Goal: Task Accomplishment & Management: Use online tool/utility

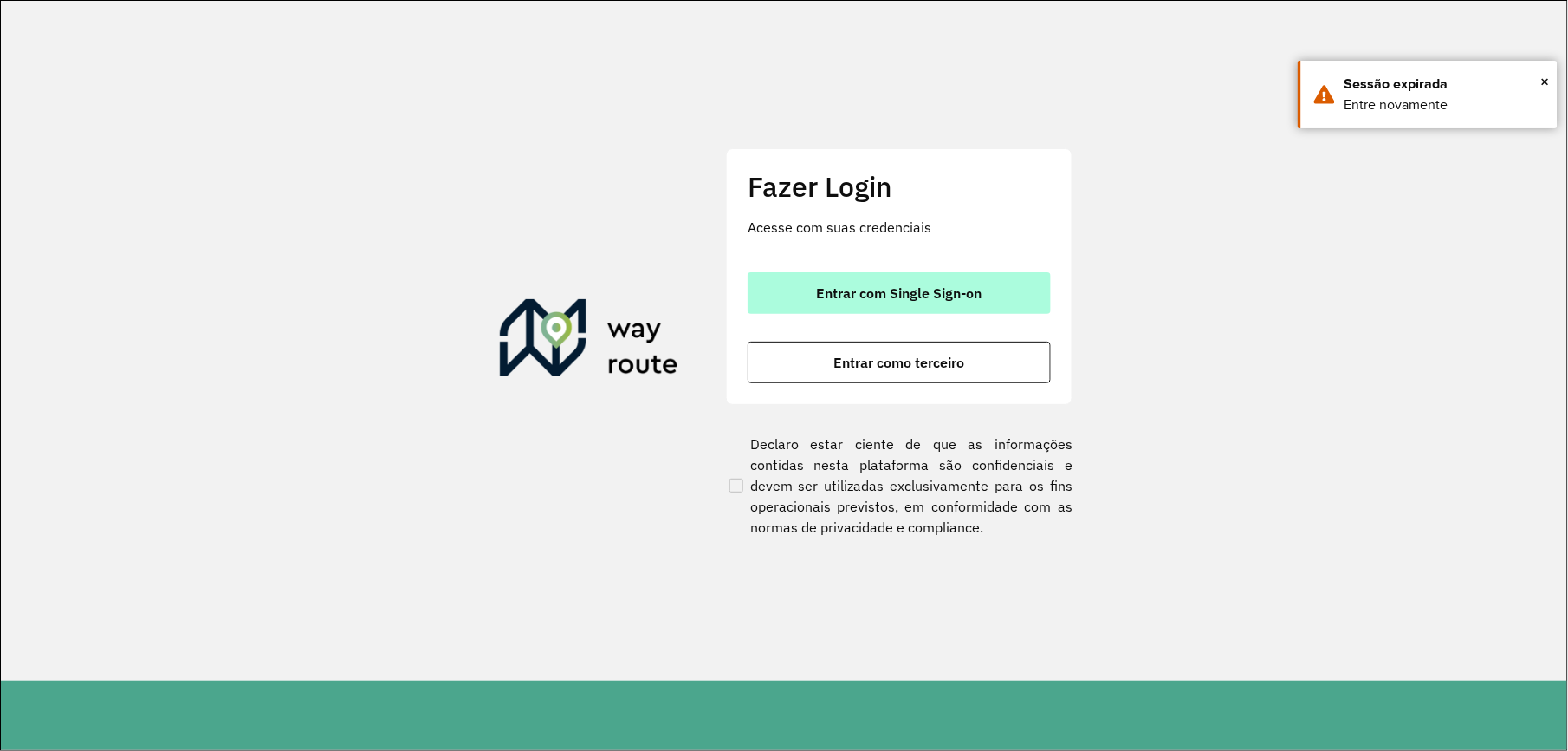
click at [820, 276] on button "Entrar com Single Sign-on" at bounding box center [899, 292] width 304 height 41
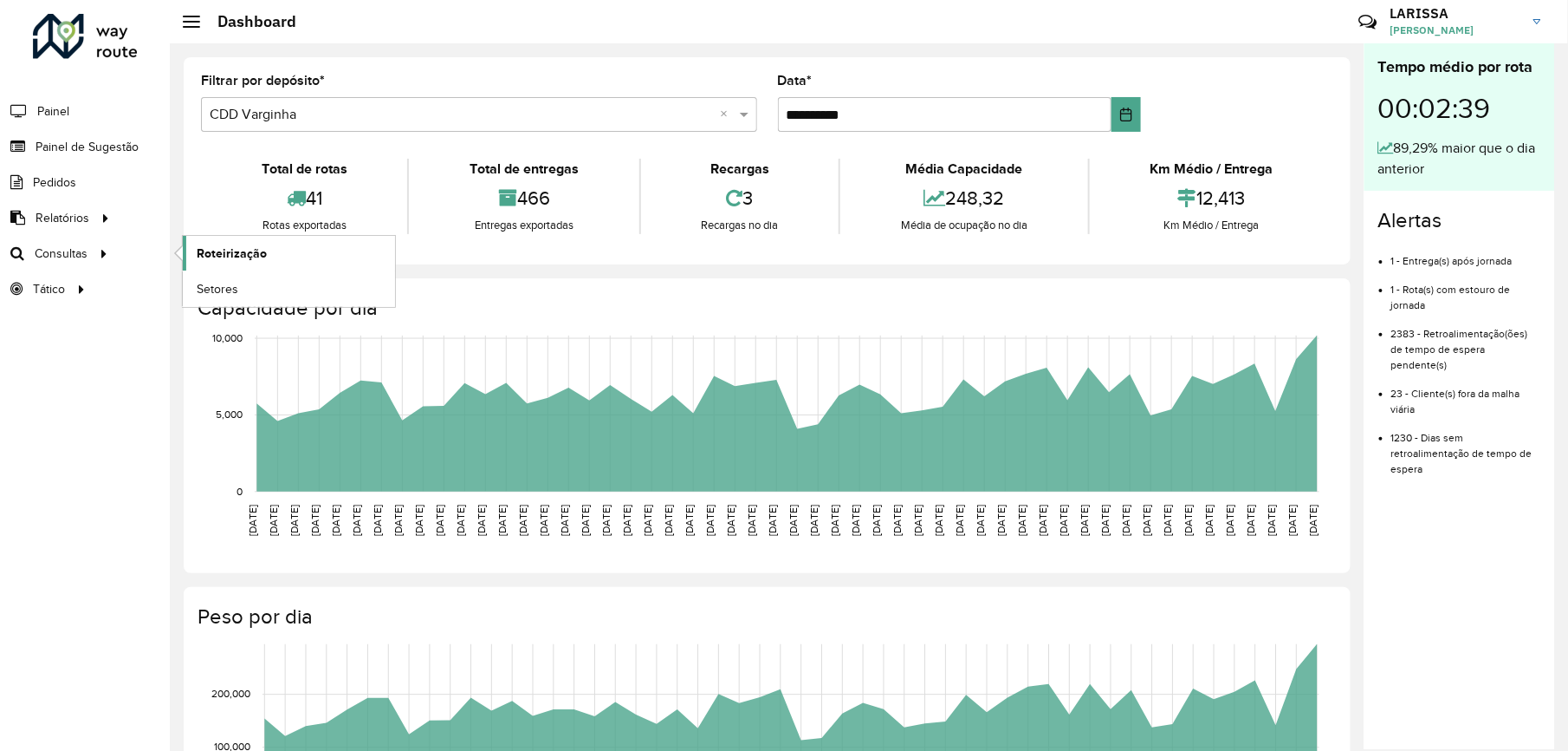
click at [297, 254] on link "Roteirização" at bounding box center [289, 253] width 212 height 34
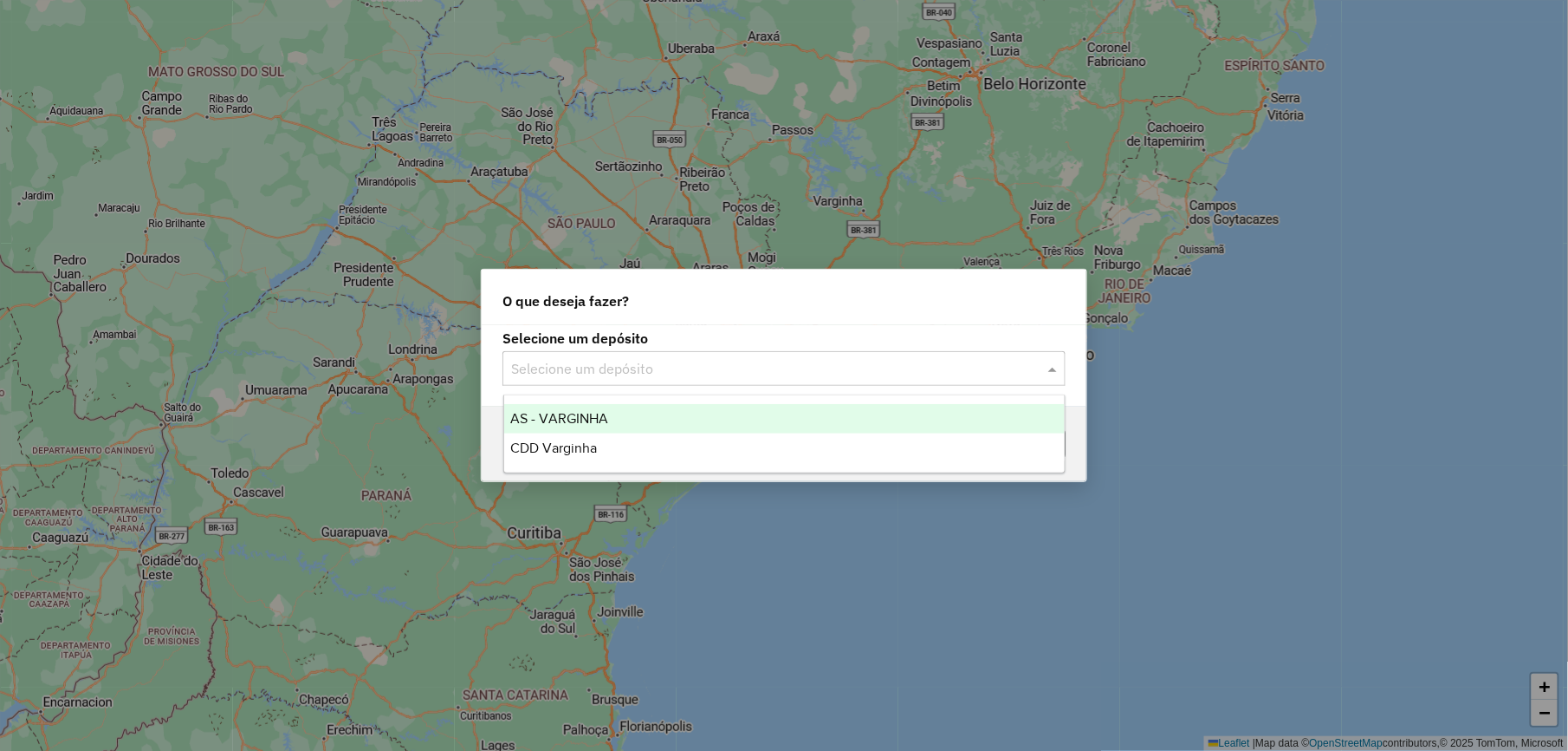
click at [691, 368] on input "text" at bounding box center [766, 370] width 511 height 21
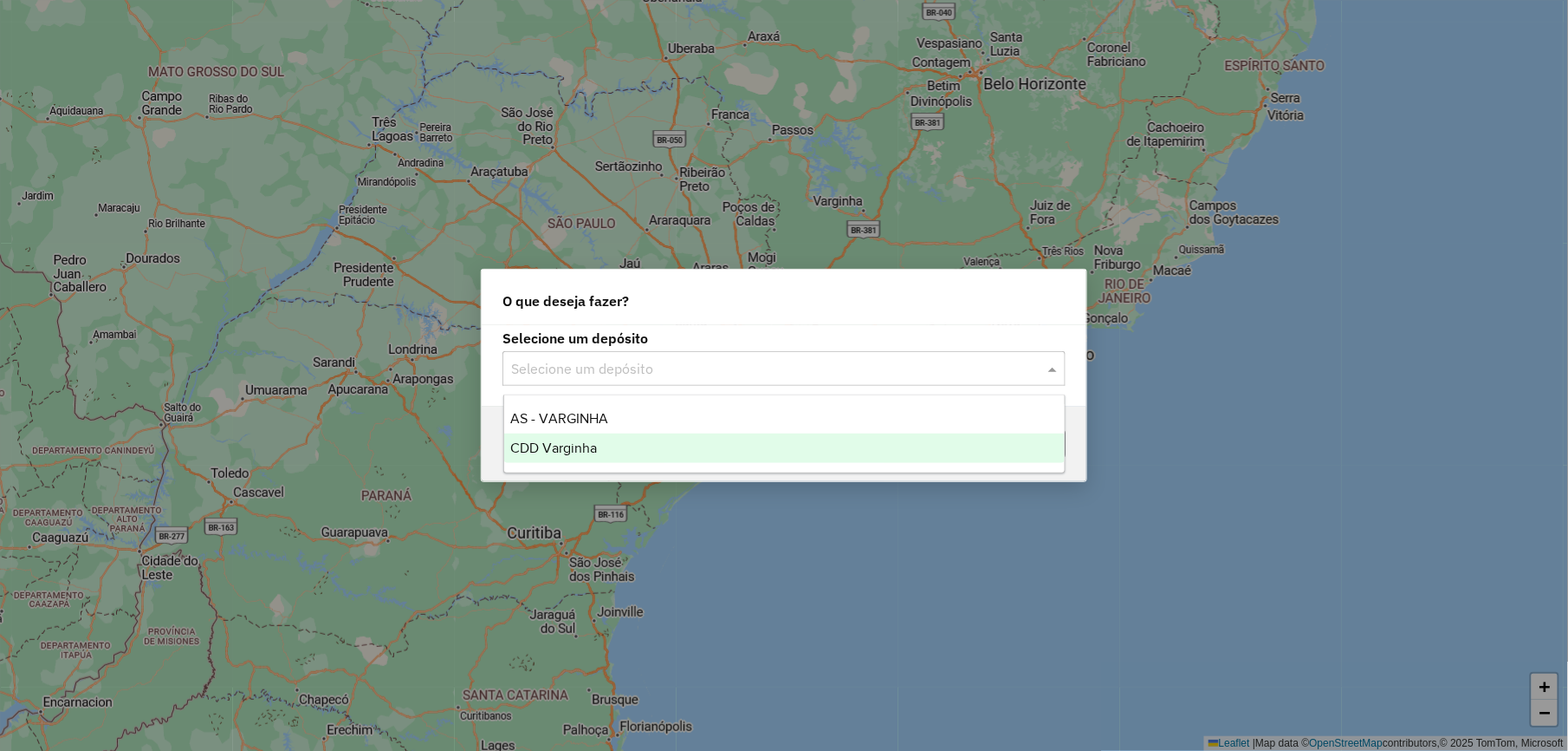
click at [647, 456] on div "CDD Varginha" at bounding box center [784, 447] width 561 height 29
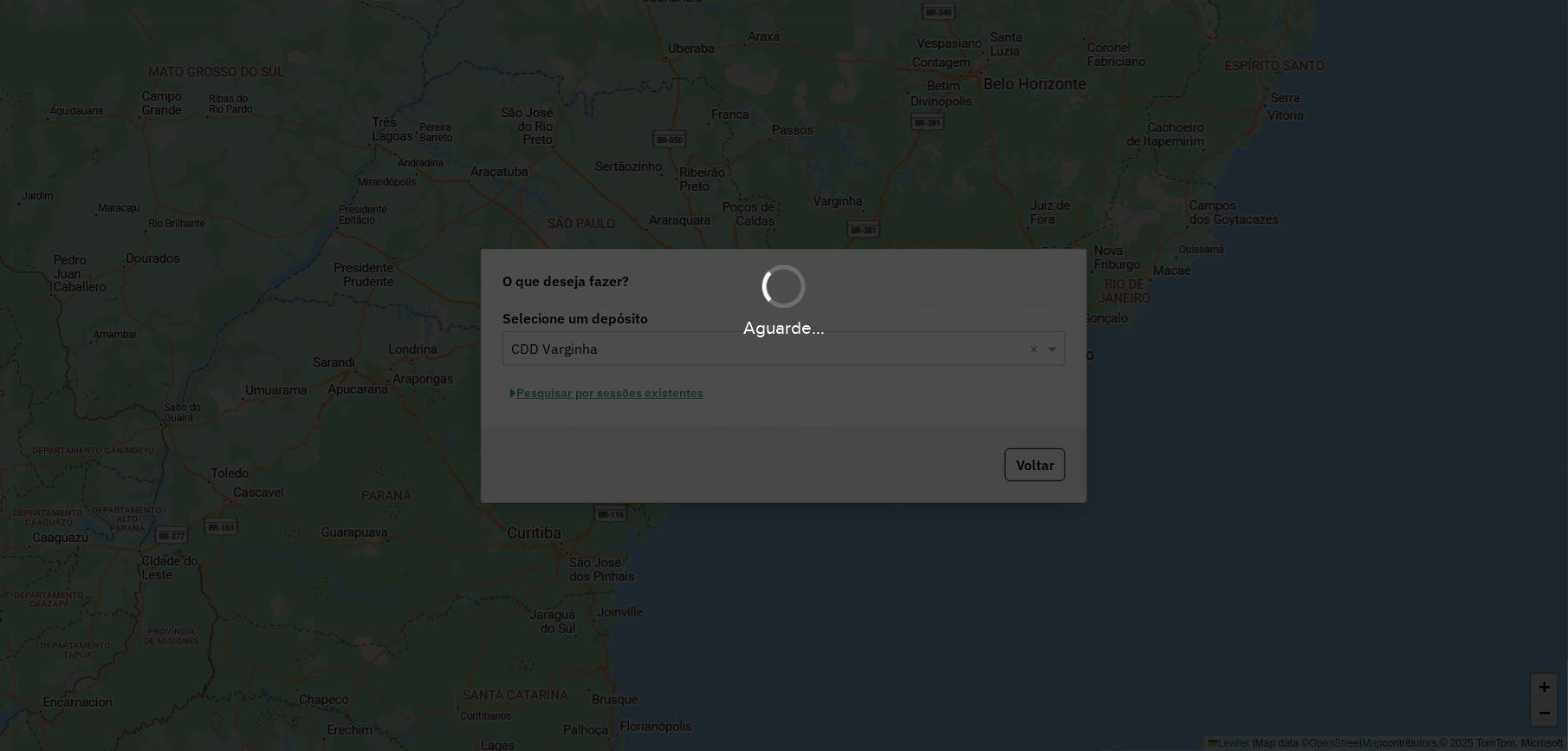
click at [678, 396] on div "Aguarde..." at bounding box center [784, 375] width 1568 height 751
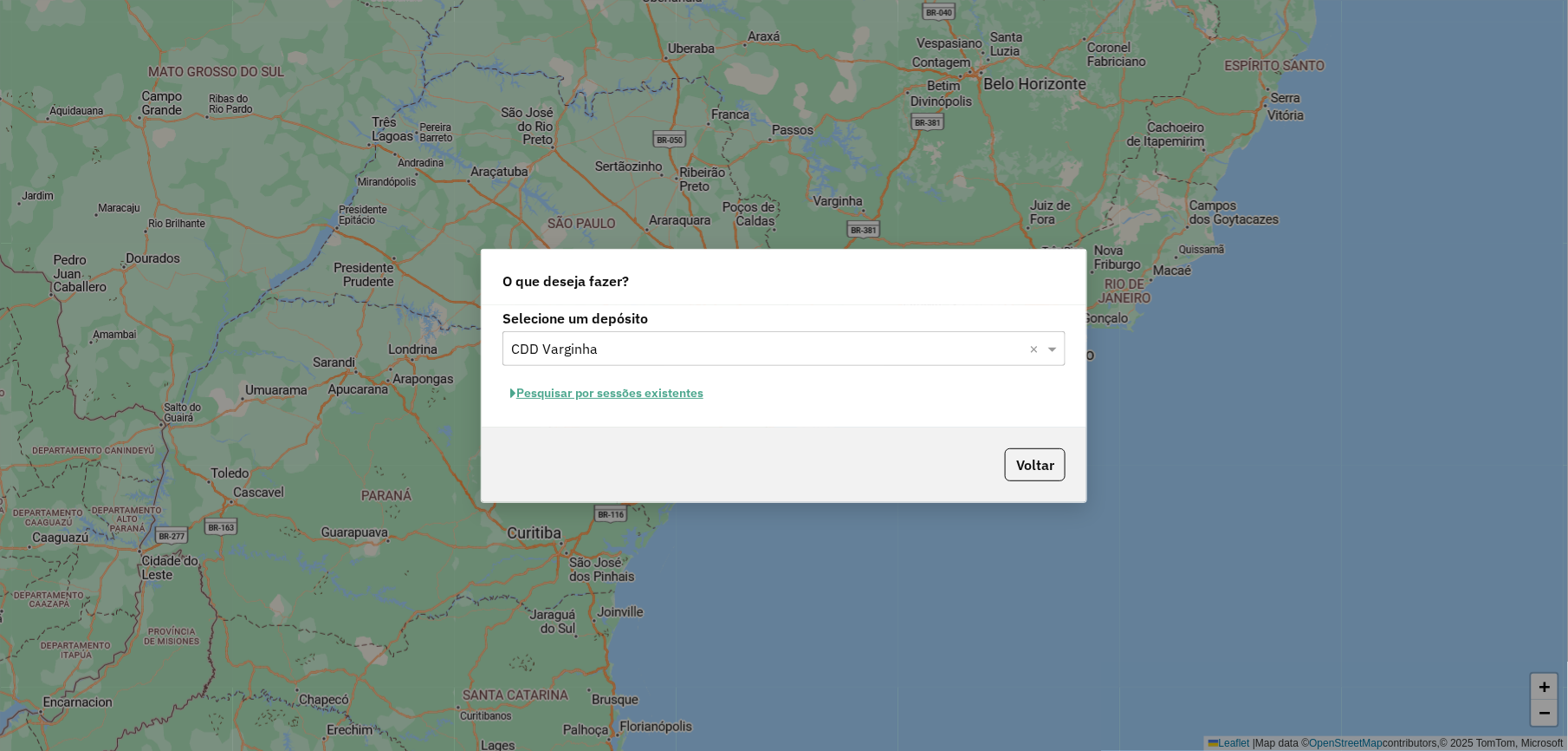
click at [695, 387] on button "Pesquisar por sessões existentes" at bounding box center [606, 393] width 209 height 27
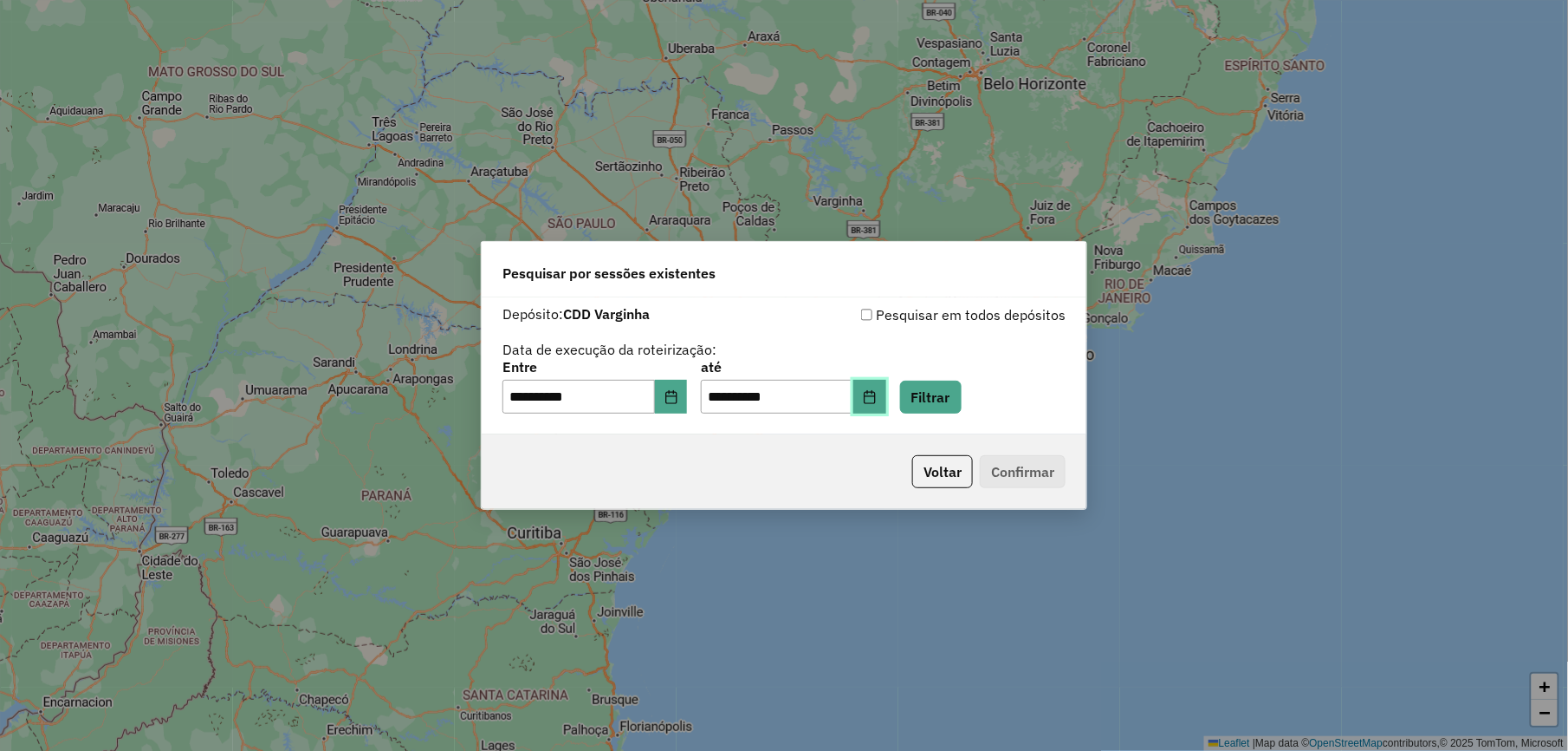
click at [876, 394] on icon "Choose Date" at bounding box center [869, 397] width 11 height 14
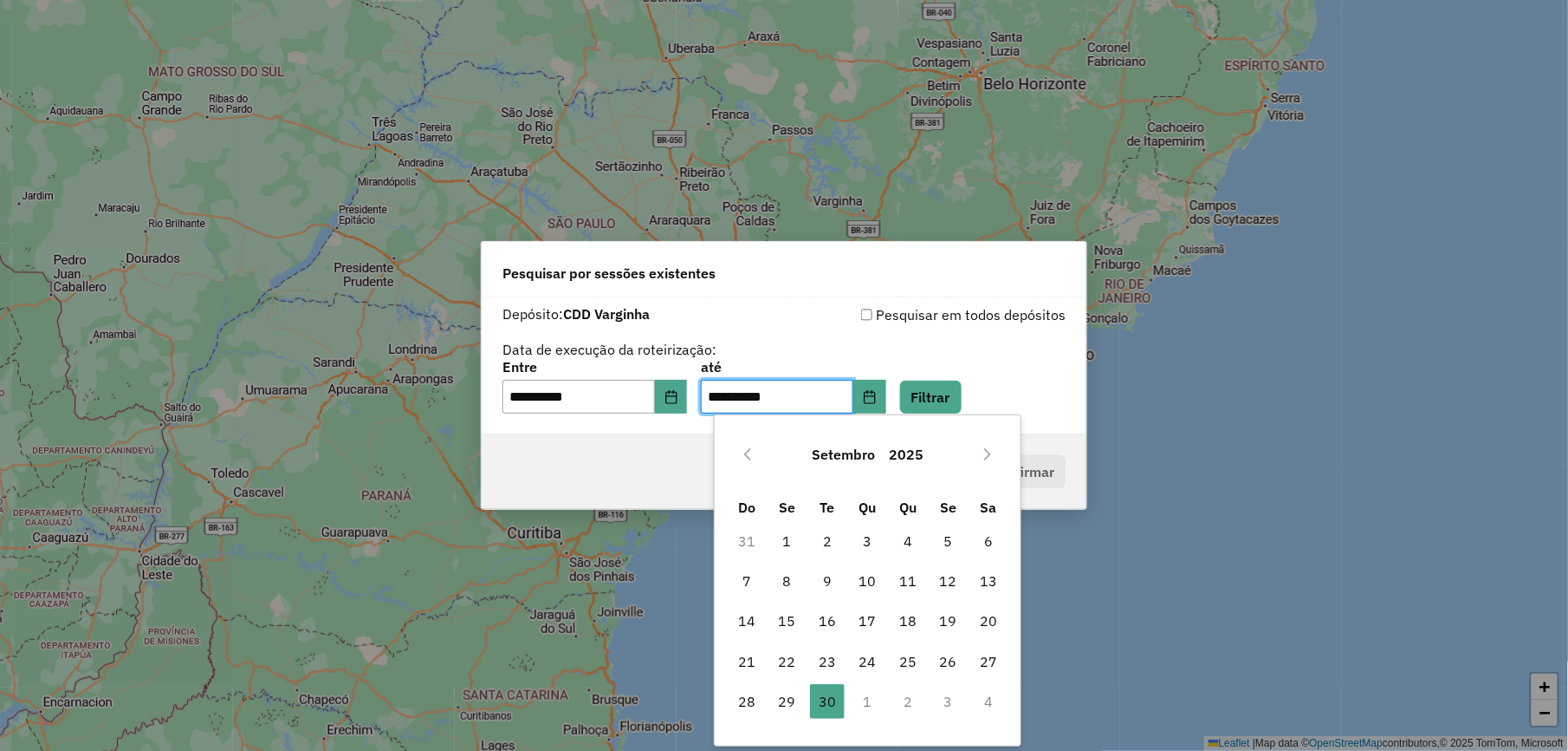
click at [868, 711] on td "1" at bounding box center [868, 701] width 40 height 40
click at [776, 399] on input "**********" at bounding box center [777, 396] width 152 height 34
click at [871, 695] on td "1" at bounding box center [868, 701] width 40 height 40
click at [877, 397] on icon "Choose Date" at bounding box center [870, 397] width 14 height 14
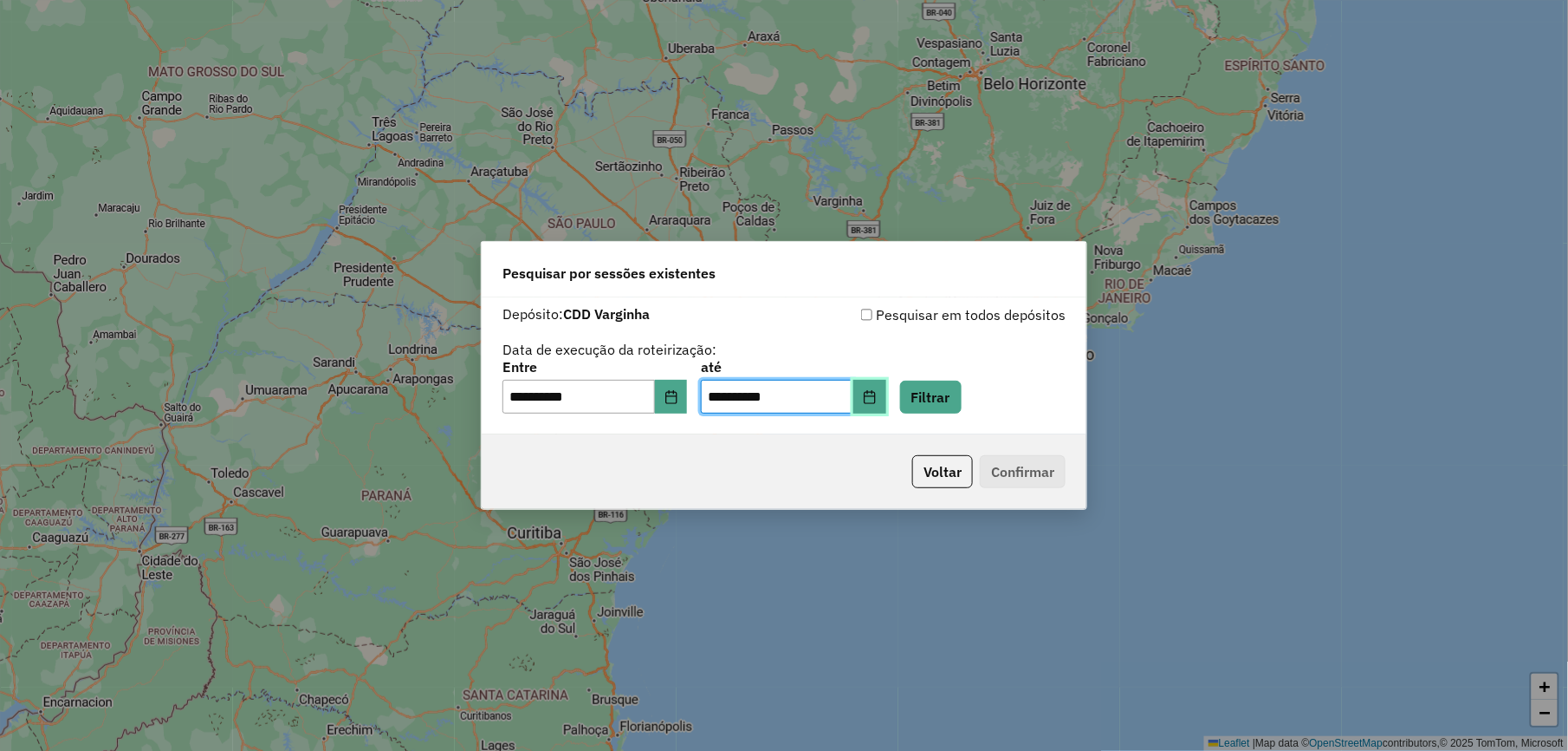
click at [876, 393] on icon "Choose Date" at bounding box center [869, 397] width 11 height 14
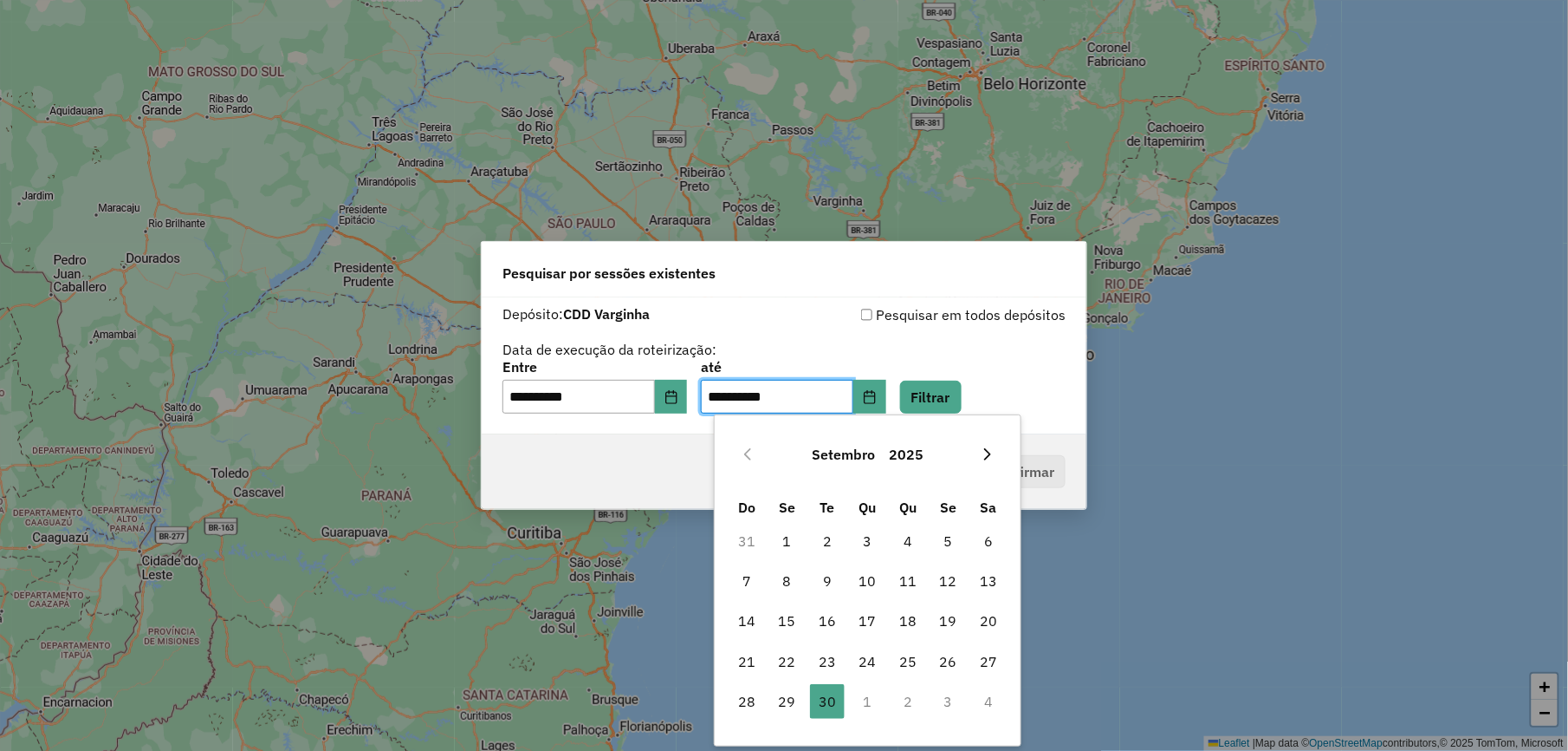
click at [986, 460] on icon "Next Month" at bounding box center [988, 454] width 14 height 14
click at [864, 545] on span "1" at bounding box center [868, 541] width 34 height 34
type input "**********"
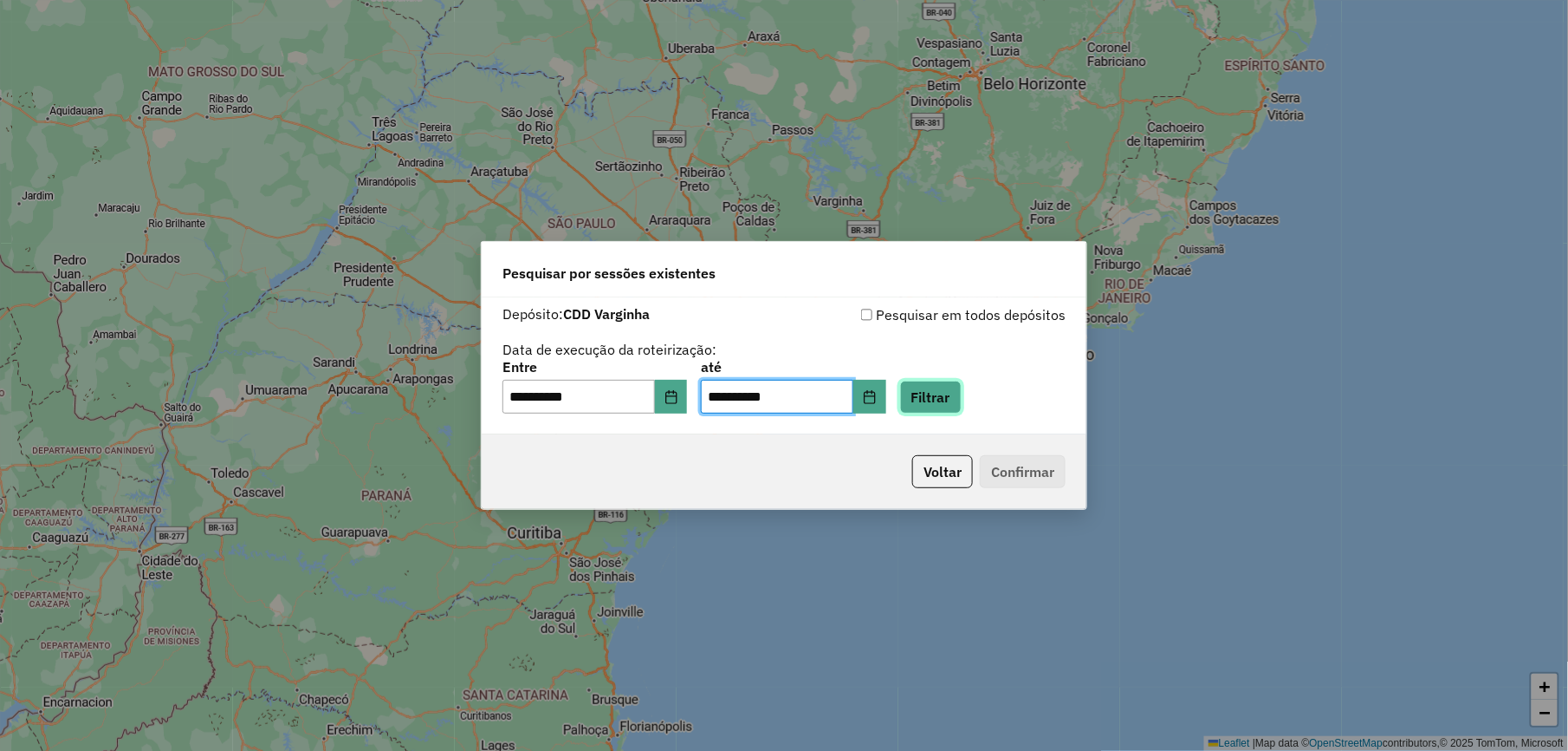
click at [941, 400] on button "Filtrar" at bounding box center [931, 396] width 62 height 33
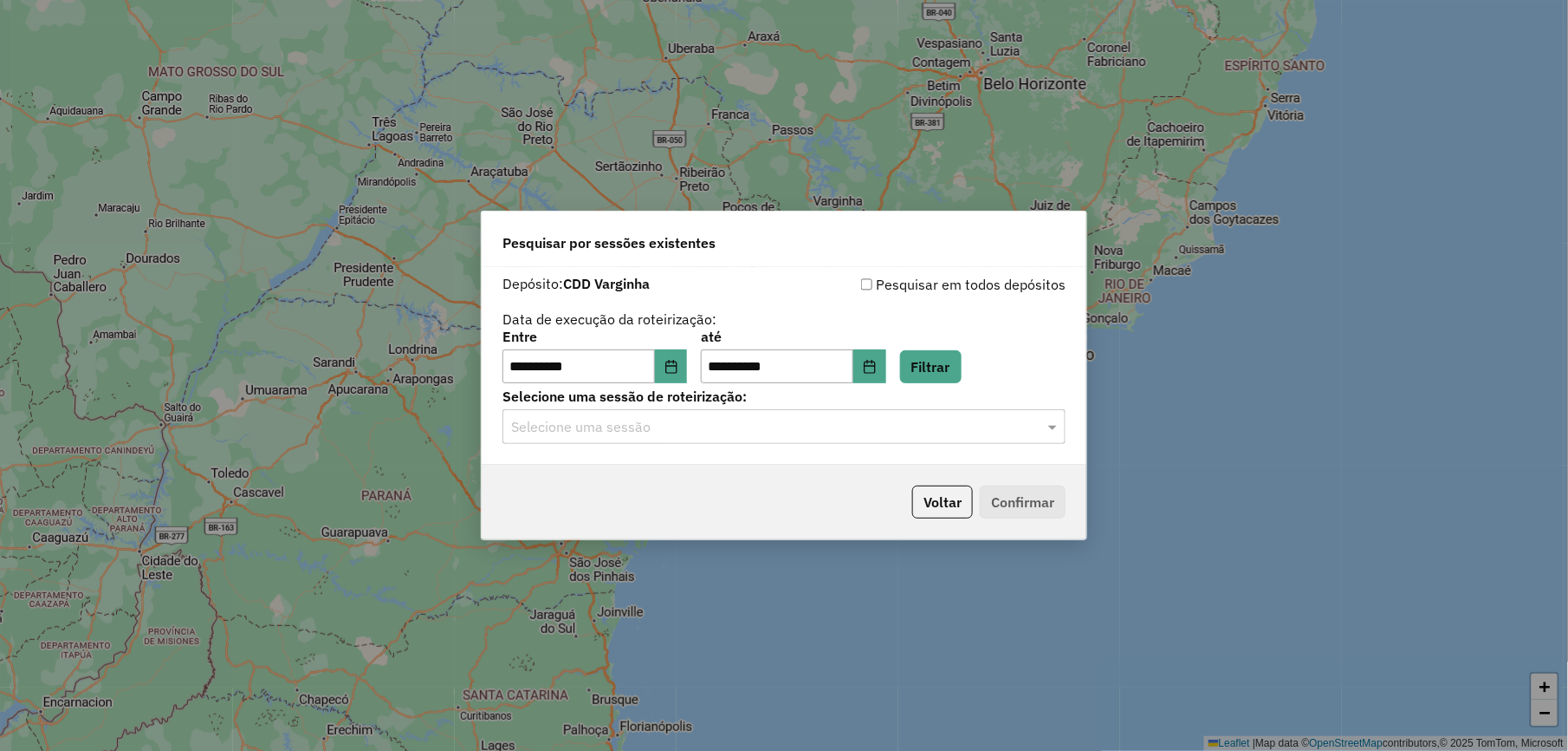
click at [691, 434] on input "text" at bounding box center [766, 428] width 511 height 21
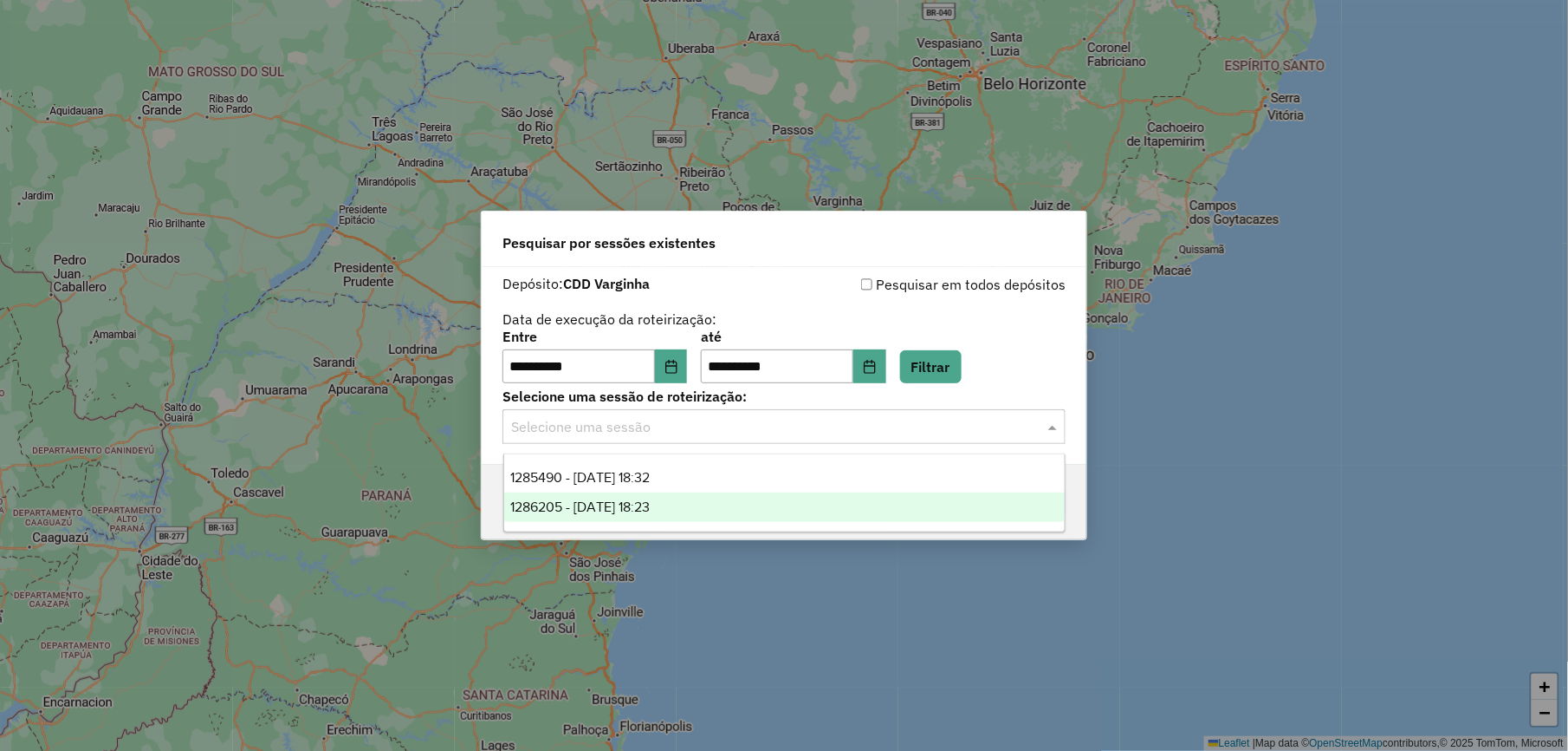
click at [712, 510] on div "1286205 - [DATE] 18:23" at bounding box center [784, 506] width 561 height 29
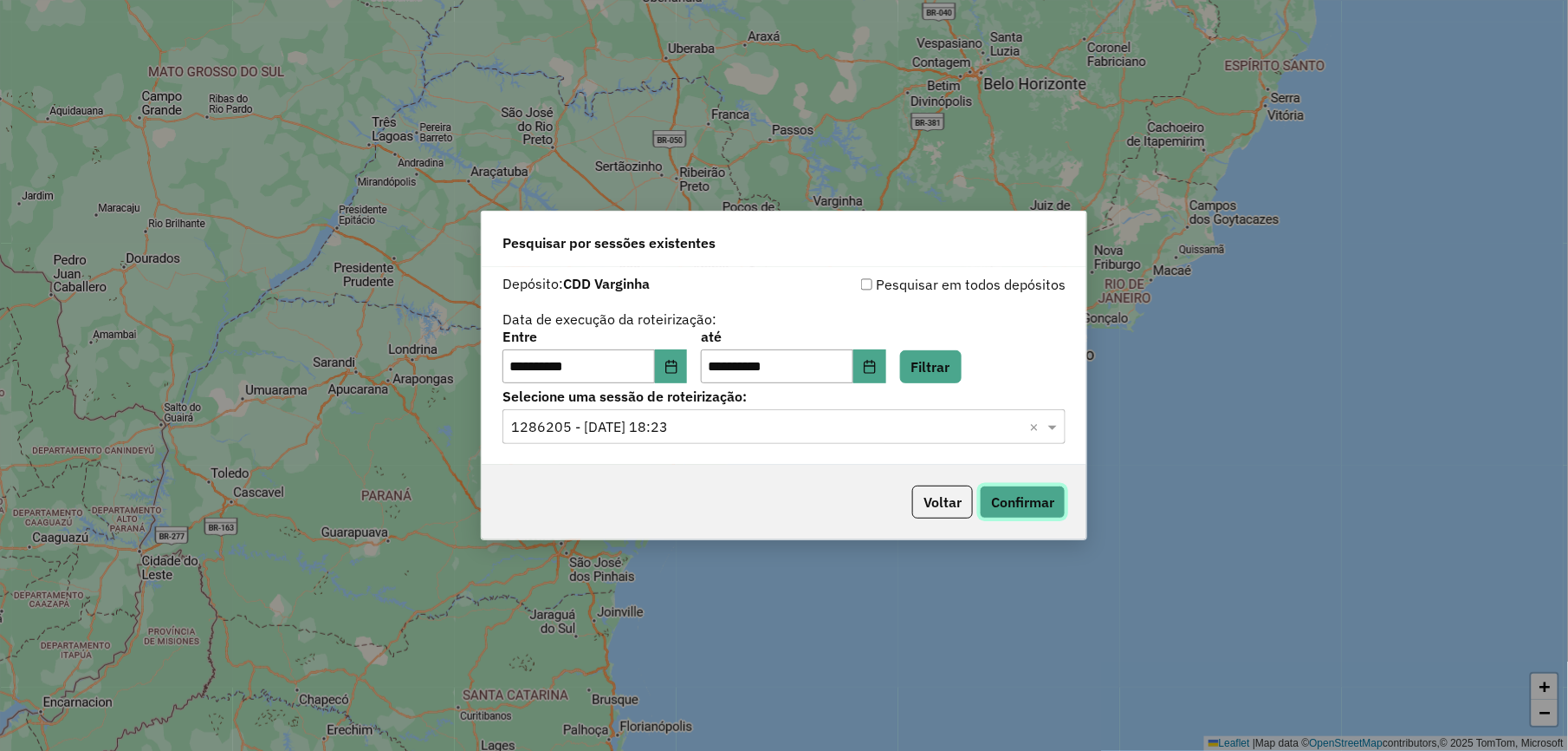
click at [1051, 496] on button "Confirmar" at bounding box center [1022, 501] width 85 height 33
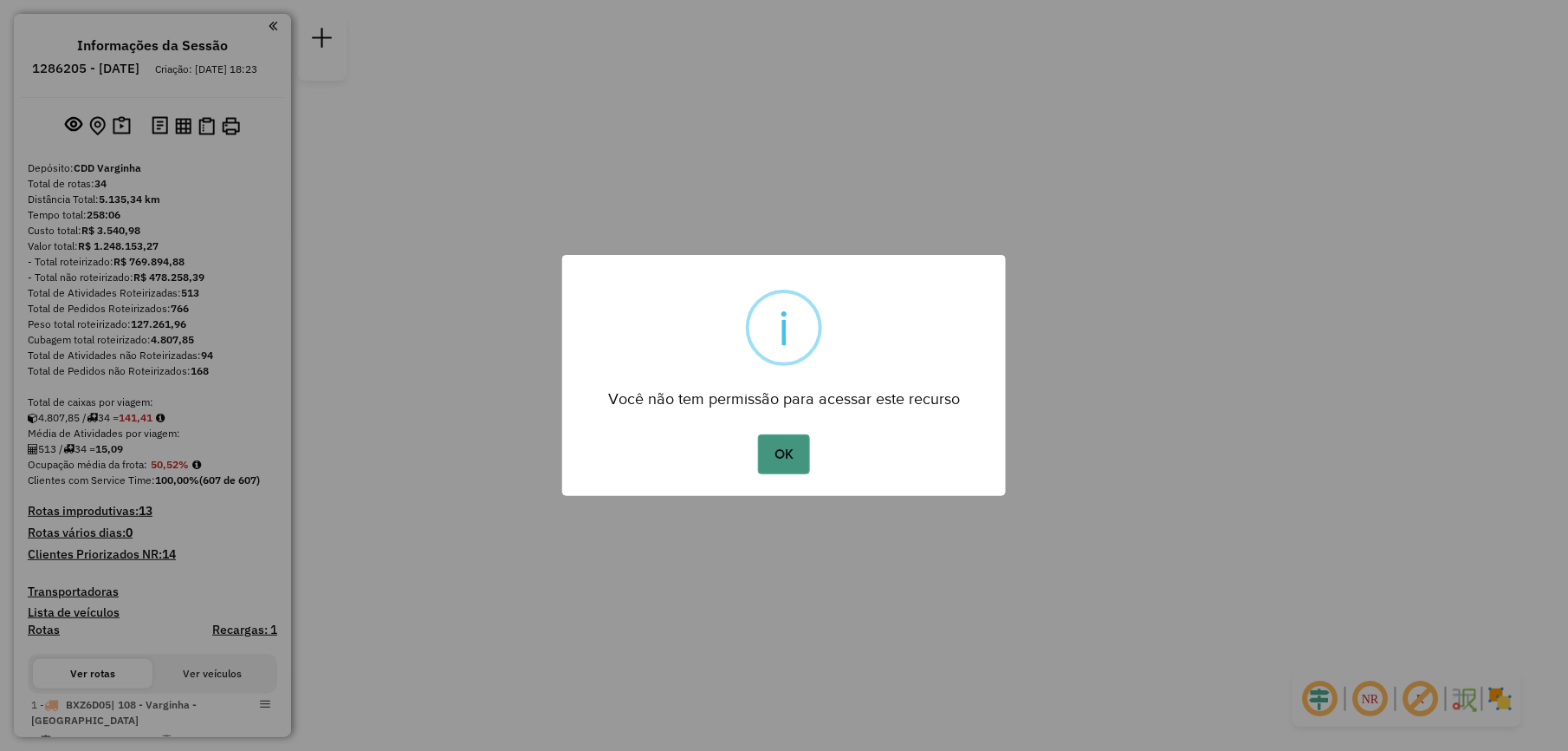
click at [763, 438] on button "OK" at bounding box center [784, 453] width 51 height 40
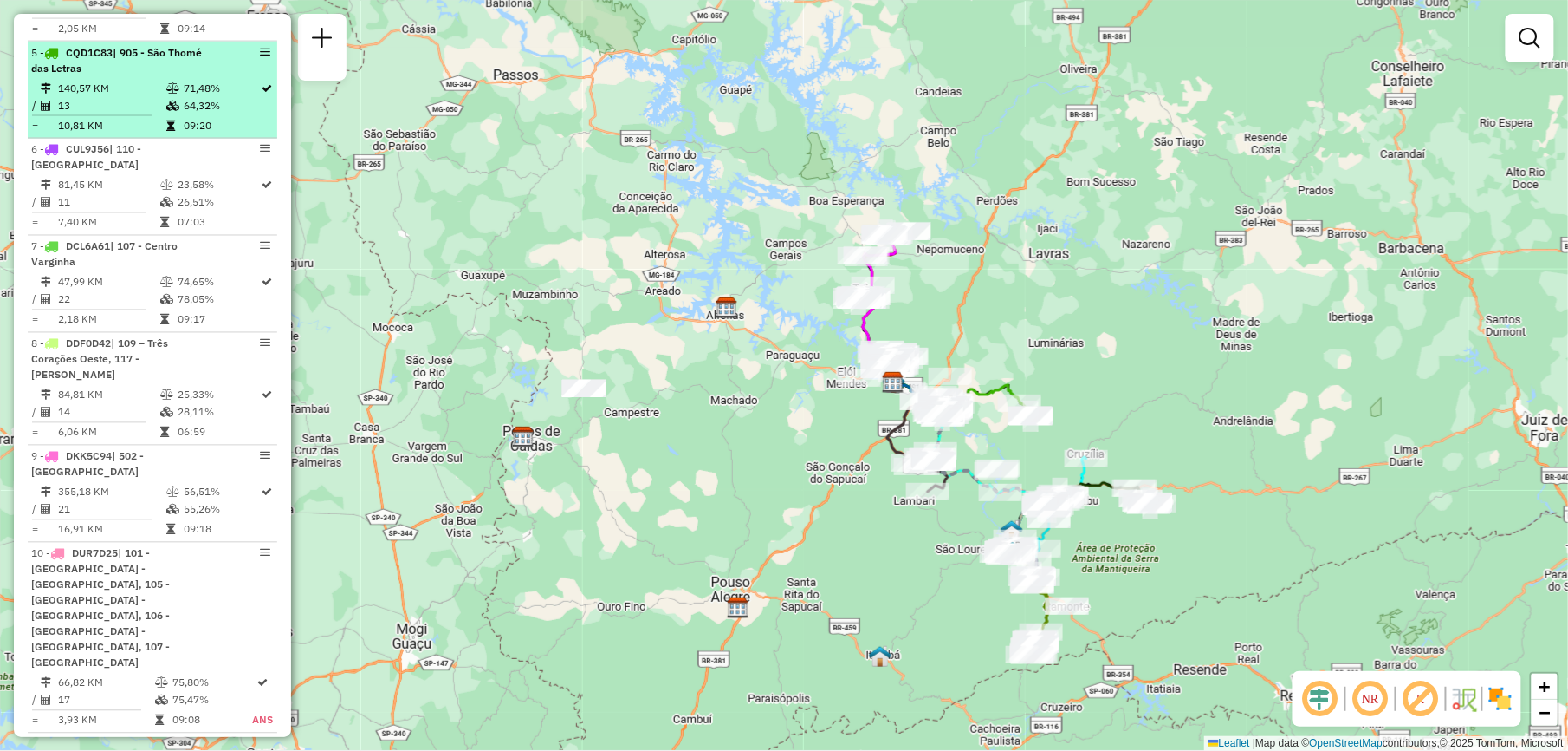
scroll to position [1271, 0]
